Goal: Transaction & Acquisition: Purchase product/service

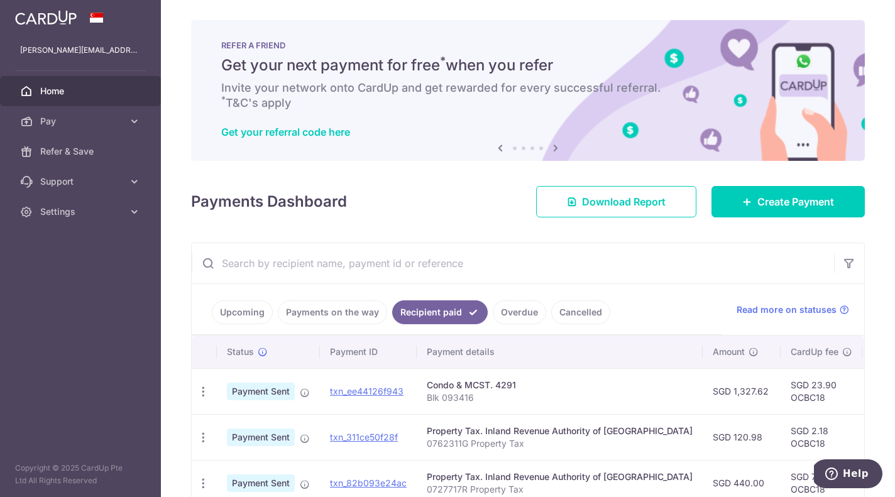
scroll to position [0, 163]
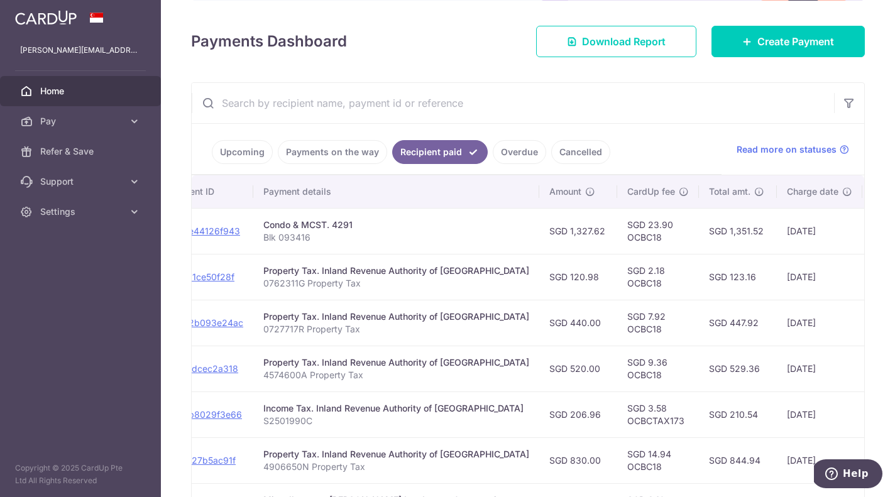
click at [59, 89] on span "Home" at bounding box center [81, 91] width 83 height 13
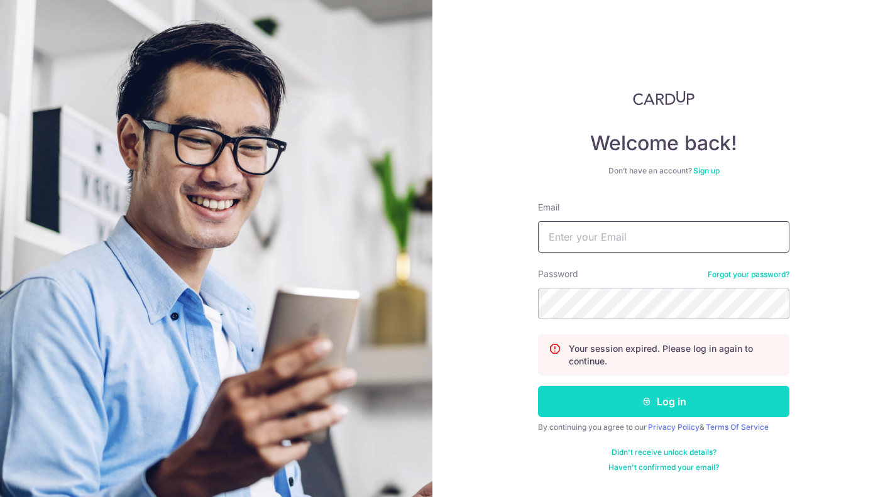
type input "[PERSON_NAME][EMAIL_ADDRESS][DOMAIN_NAME]"
click at [676, 395] on button "Log in" at bounding box center [663, 401] width 251 height 31
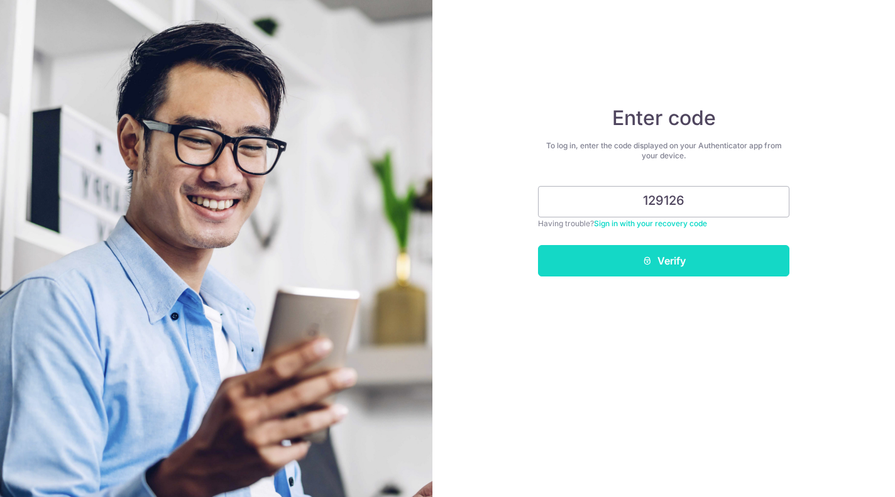
type input "129126"
click at [647, 259] on icon "submit" at bounding box center [647, 261] width 10 height 10
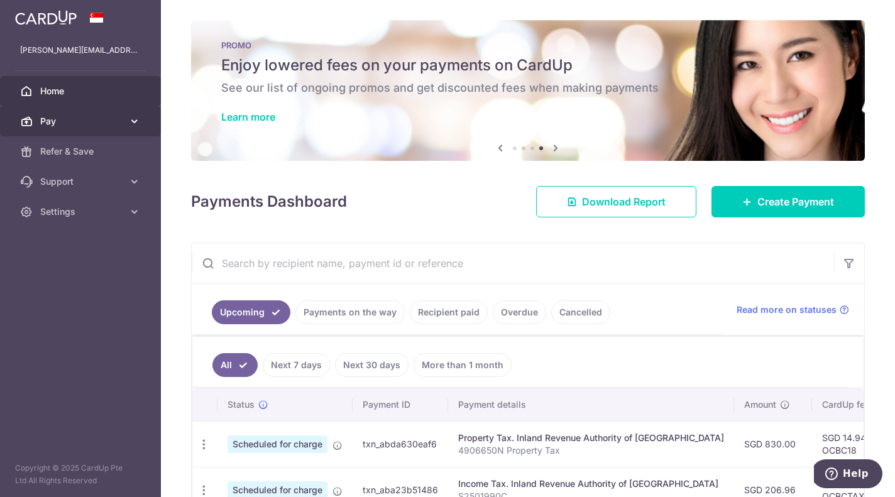
click at [53, 121] on span "Pay" at bounding box center [81, 121] width 83 height 13
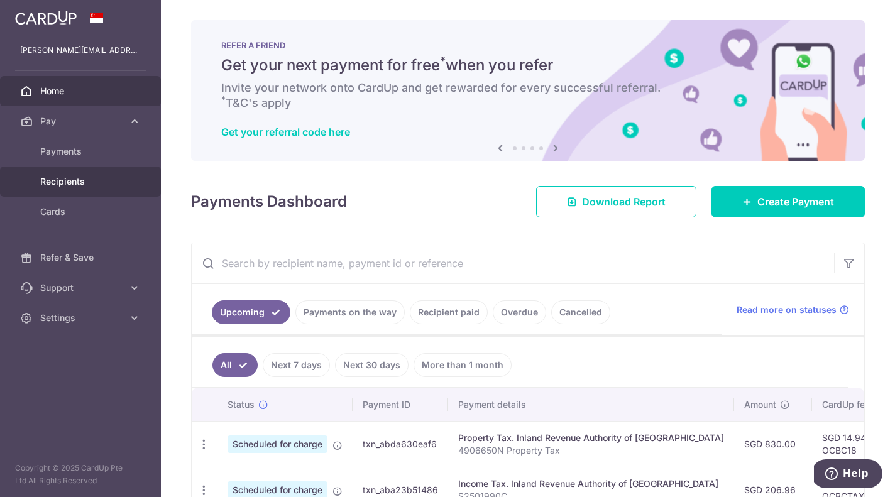
click at [60, 182] on span "Recipients" at bounding box center [81, 181] width 83 height 13
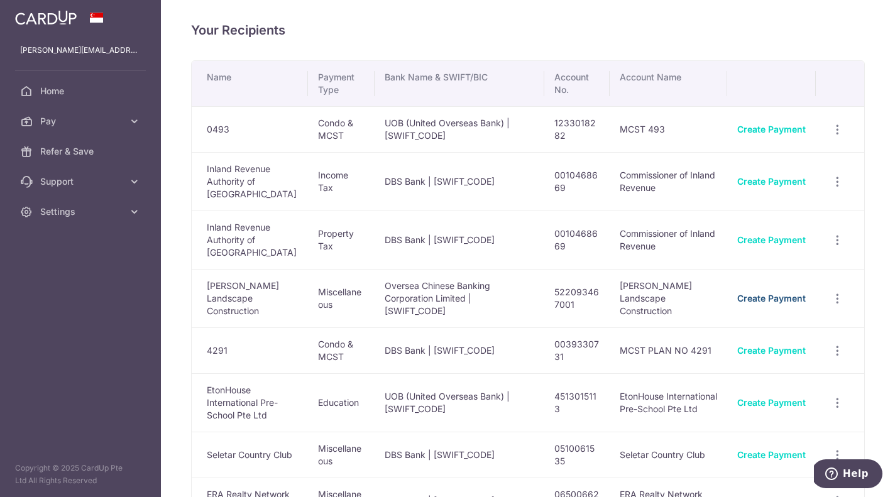
click at [767, 293] on link "Create Payment" at bounding box center [771, 298] width 68 height 11
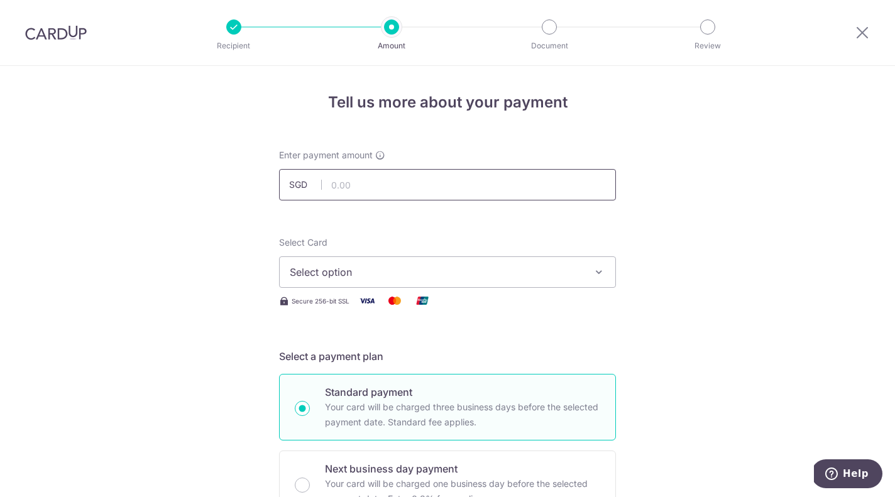
click at [415, 180] on input "text" at bounding box center [447, 184] width 337 height 31
type input "163.50"
click at [344, 272] on span "Select option" at bounding box center [436, 272] width 293 height 15
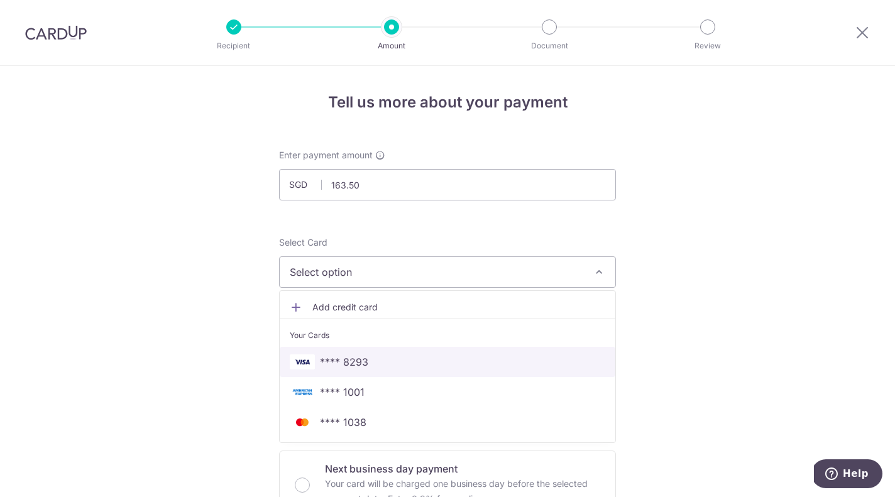
click at [337, 362] on span "**** 8293" at bounding box center [344, 361] width 48 height 15
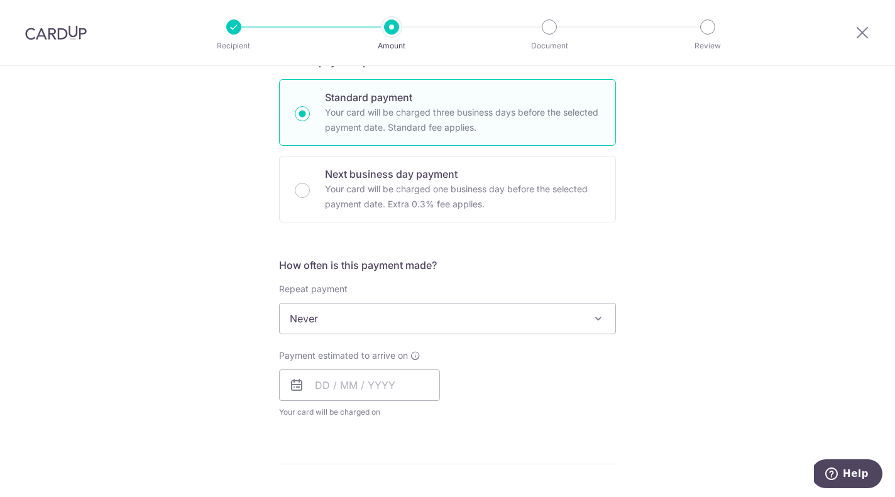
scroll to position [314, 0]
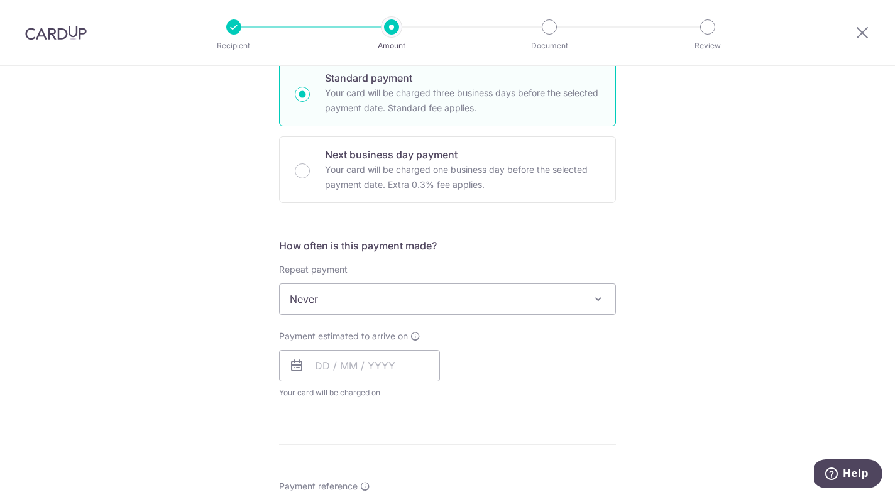
click at [320, 297] on span "Never" at bounding box center [448, 299] width 336 height 30
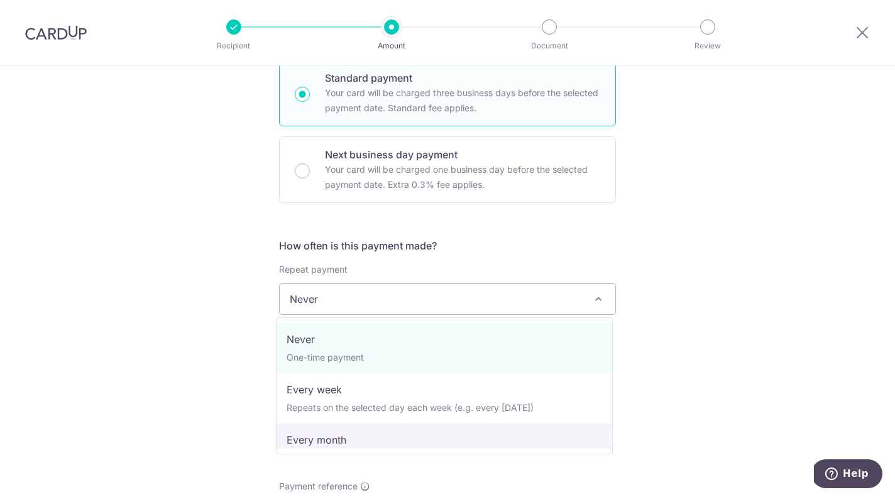
select select "3"
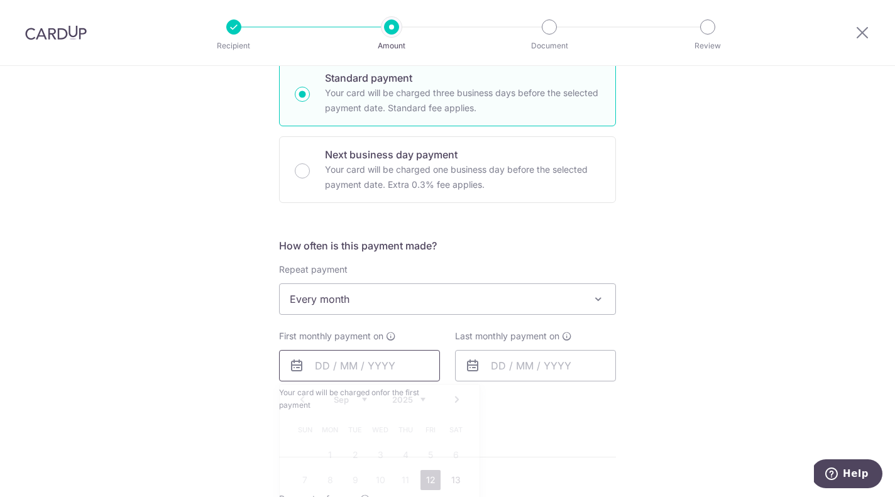
click at [320, 364] on input "text" at bounding box center [359, 365] width 161 height 31
click at [424, 483] on link "12" at bounding box center [430, 480] width 20 height 20
type input "[DATE]"
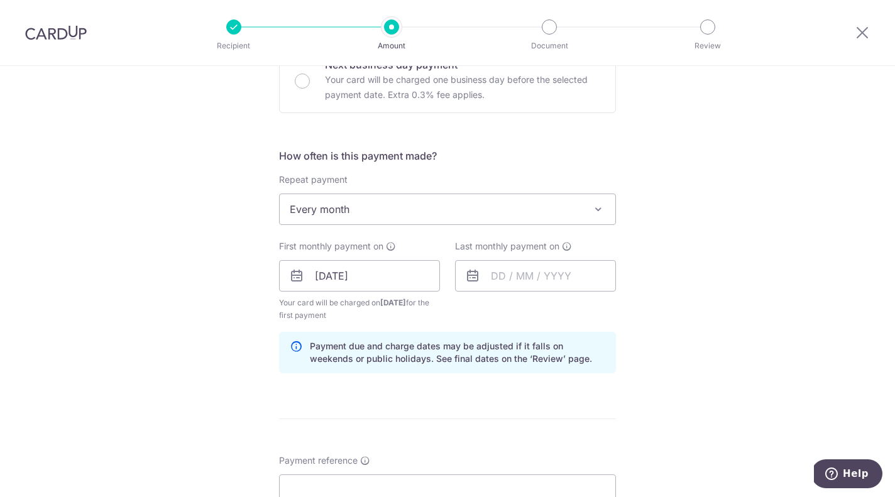
scroll to position [407, 0]
click at [538, 271] on input "text" at bounding box center [535, 273] width 161 height 31
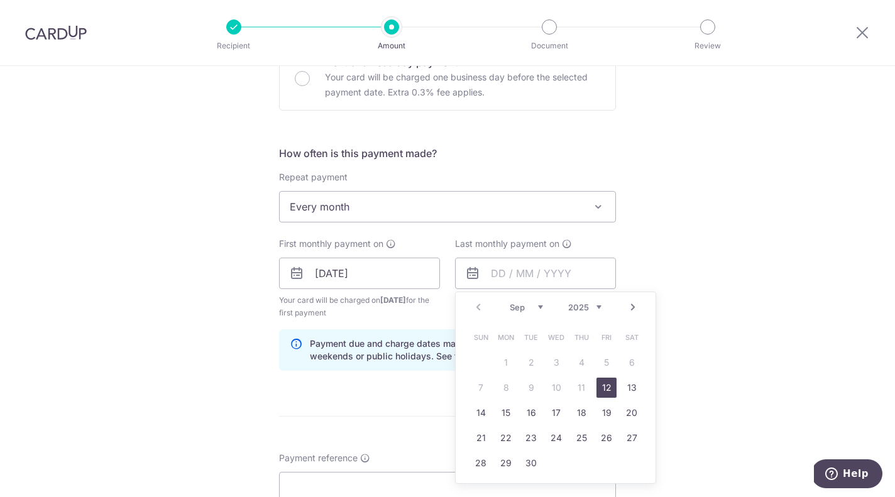
click at [630, 309] on link "Next" at bounding box center [632, 307] width 15 height 15
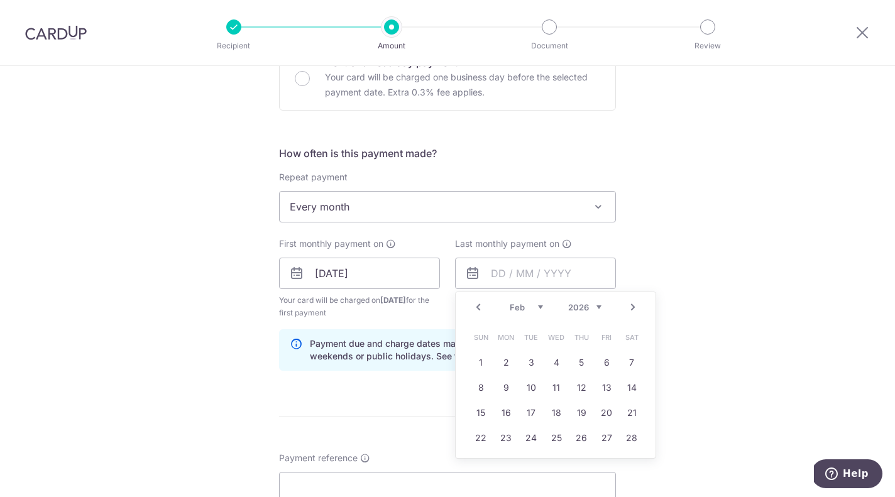
click at [630, 309] on link "Next" at bounding box center [632, 307] width 15 height 15
click at [581, 385] on link "12" at bounding box center [581, 388] width 20 height 20
type input "12/03/2026"
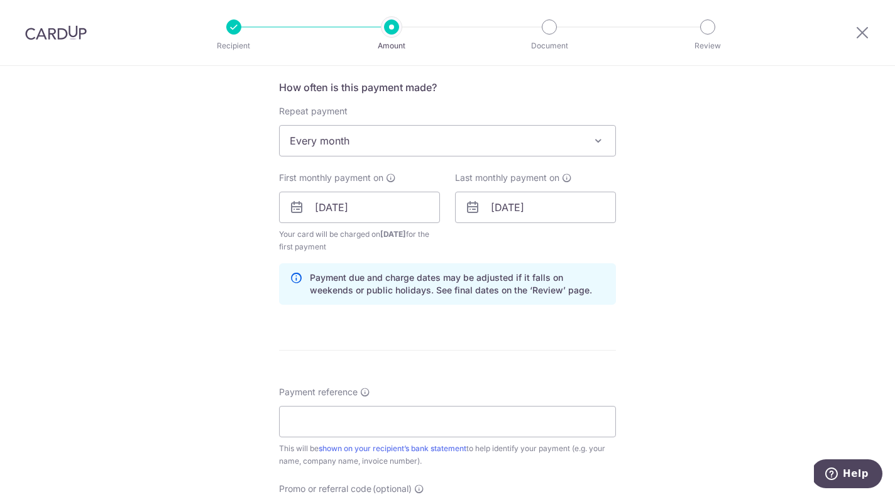
scroll to position [536, 0]
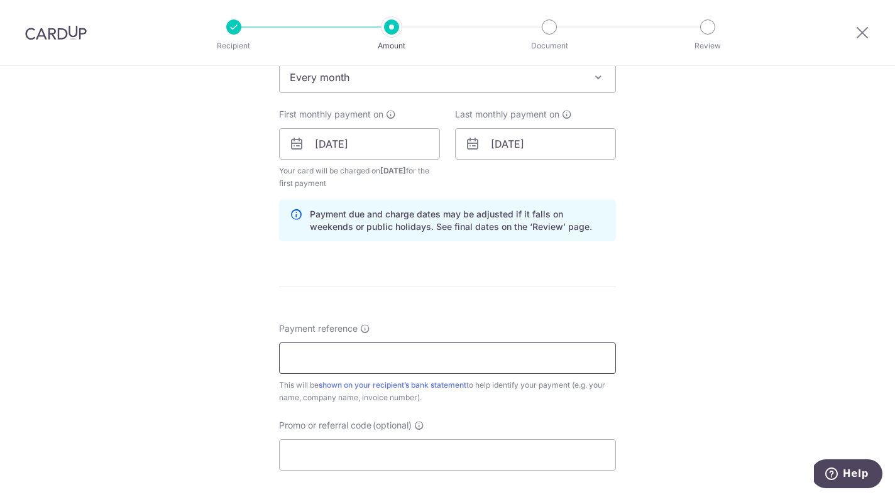
click at [375, 354] on input "Payment reference" at bounding box center [447, 357] width 337 height 31
click at [694, 392] on div "Tell us more about your payment Enter payment amount SGD 163.50 163.50 Select C…" at bounding box center [447, 130] width 895 height 1201
click at [483, 356] on input "8 Saraca Road" at bounding box center [447, 357] width 337 height 31
type input "[STREET_ADDRESS] landscape maintenance"
click at [716, 422] on div "Tell us more about your payment Enter payment amount SGD 163.50 163.50 Select C…" at bounding box center [447, 130] width 895 height 1201
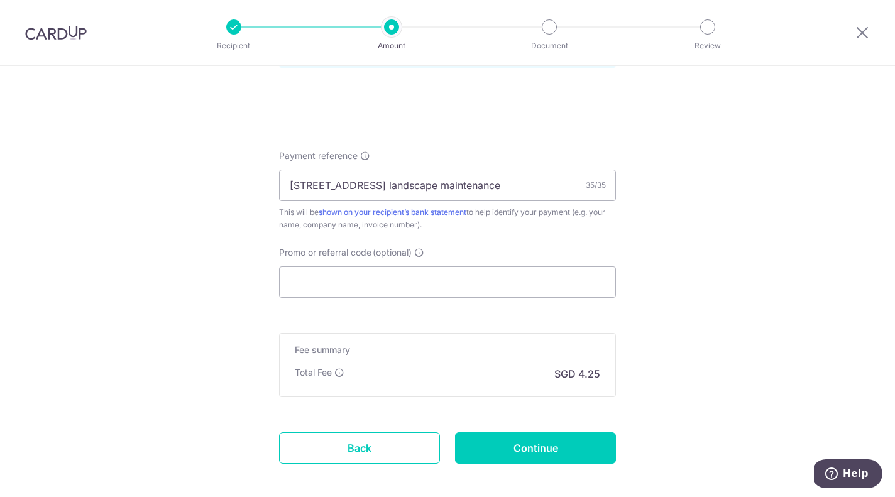
scroll to position [748, 0]
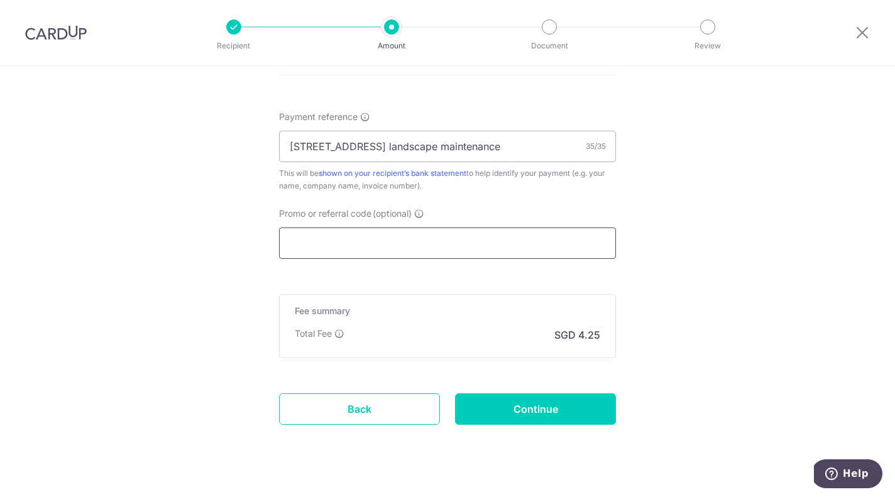
click at [306, 250] on input "Promo or referral code (optional)" at bounding box center [447, 242] width 337 height 31
type input "OCBC18"
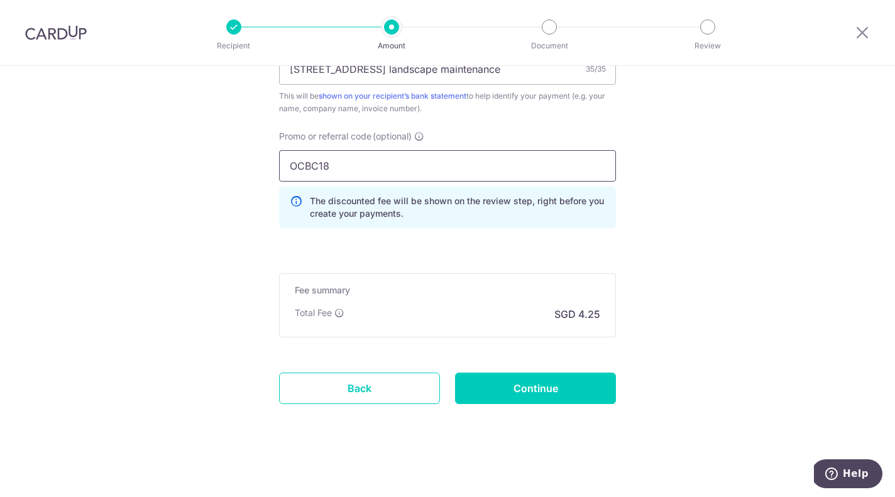
scroll to position [826, 0]
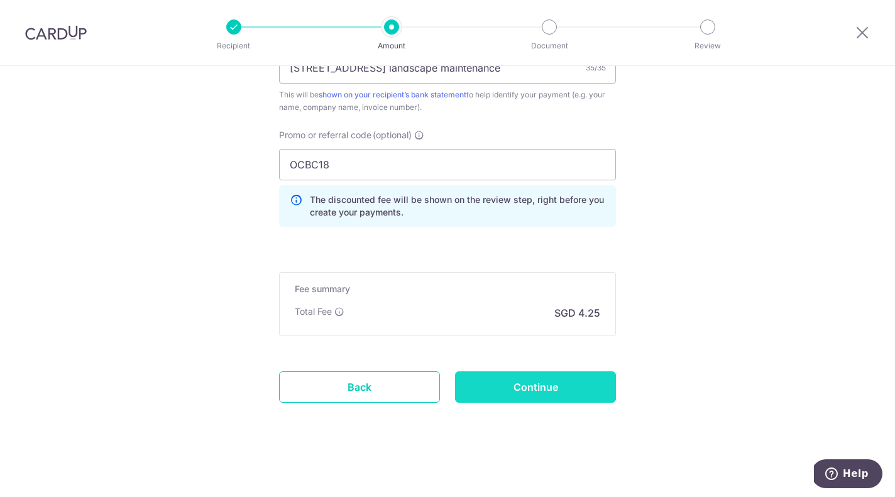
click at [549, 391] on input "Continue" at bounding box center [535, 386] width 161 height 31
type input "Create Schedule"
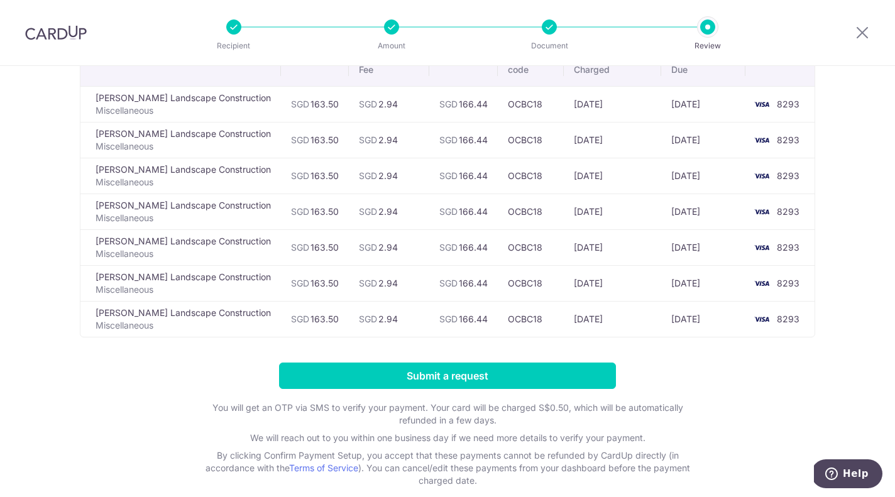
scroll to position [134, 0]
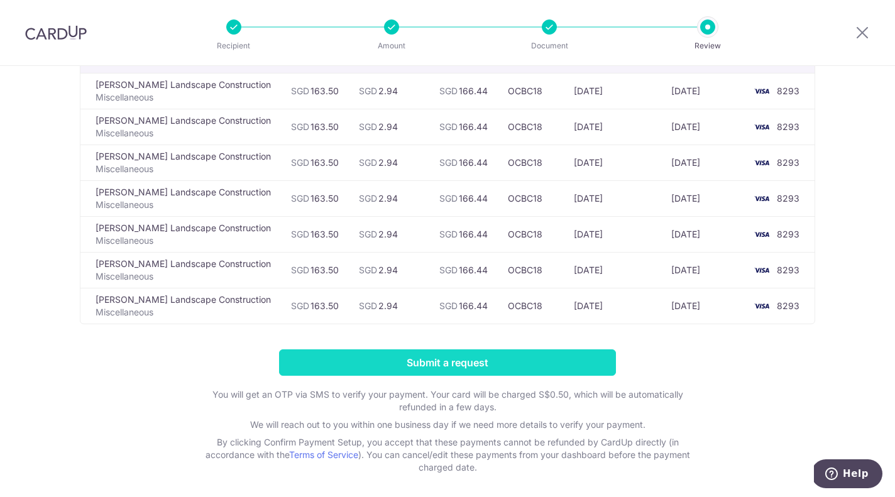
click at [427, 363] on input "Submit a request" at bounding box center [447, 362] width 337 height 26
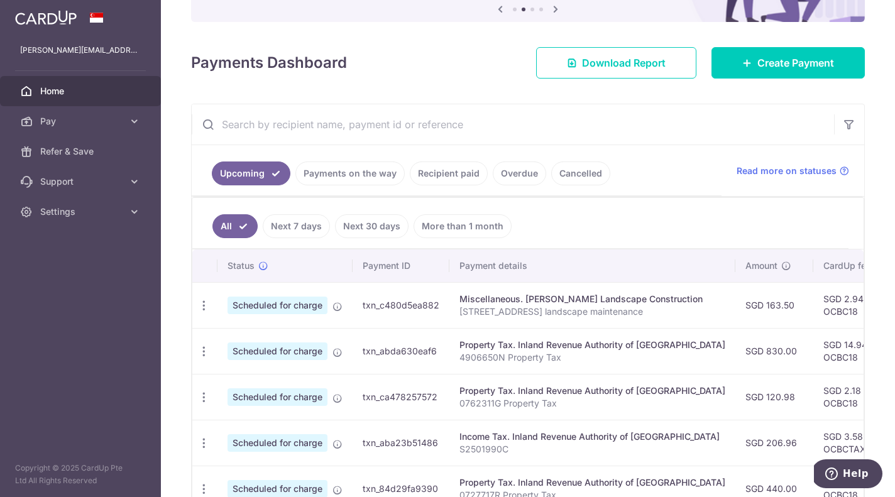
scroll to position [272, 0]
